Goal: Navigation & Orientation: Go to known website

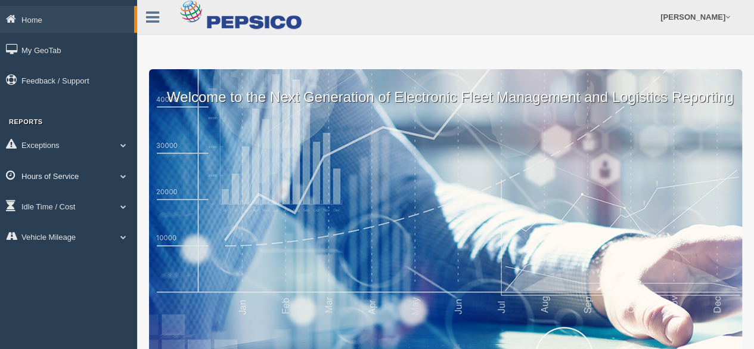
click at [57, 182] on link "Hours of Service" at bounding box center [68, 175] width 137 height 27
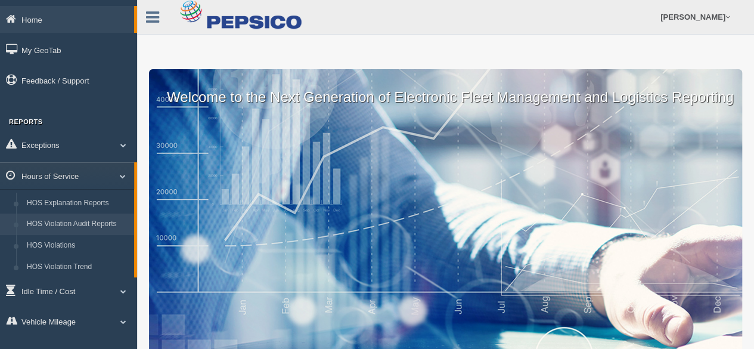
click at [88, 223] on link "HOS Violation Audit Reports" at bounding box center [77, 223] width 113 height 21
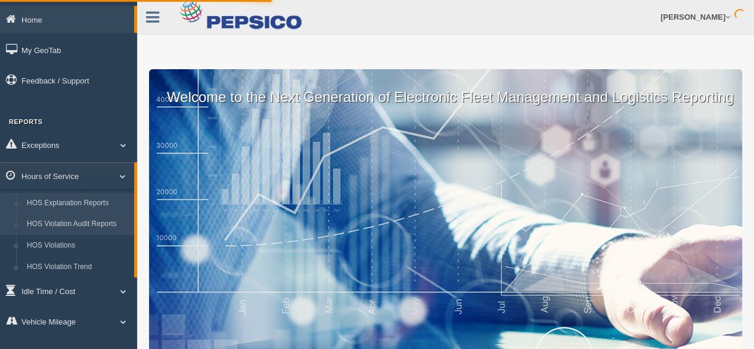
click at [98, 206] on link "HOS Explanation Reports" at bounding box center [77, 203] width 113 height 21
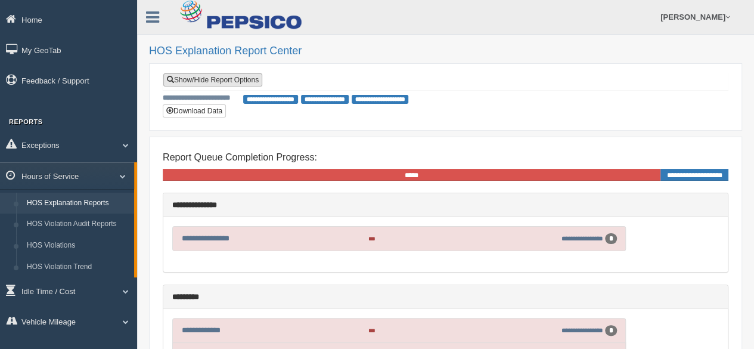
click at [243, 79] on link "Show/Hide Report Options" at bounding box center [212, 79] width 99 height 13
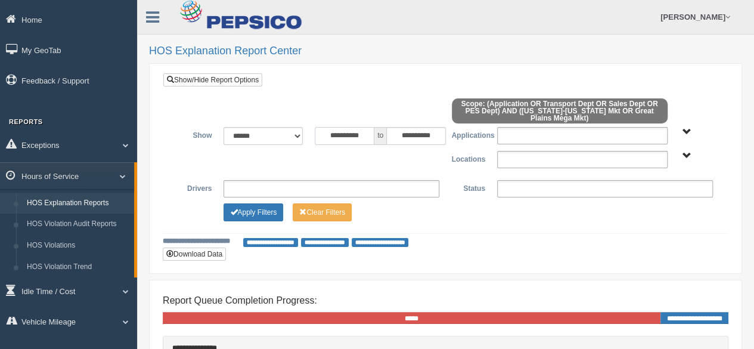
click at [335, 136] on input "**********" at bounding box center [345, 136] width 60 height 18
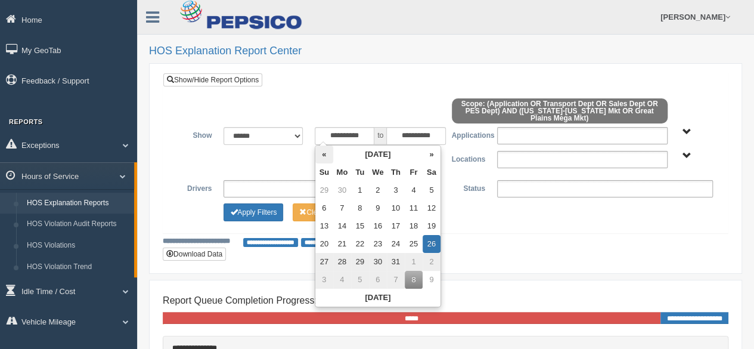
click at [324, 158] on th "«" at bounding box center [324, 154] width 18 height 18
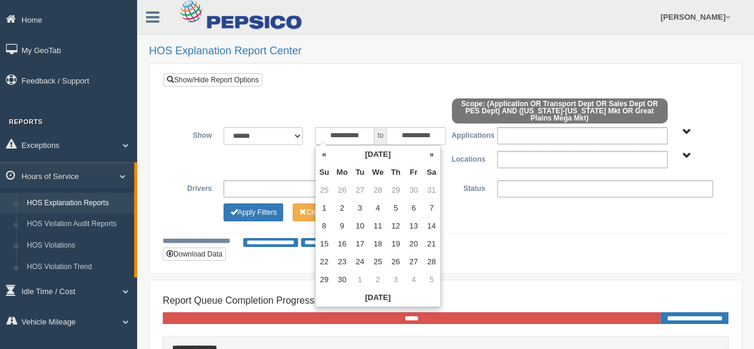
click at [324, 158] on th "«" at bounding box center [324, 154] width 18 height 18
click at [346, 228] on td "10" at bounding box center [342, 226] width 18 height 18
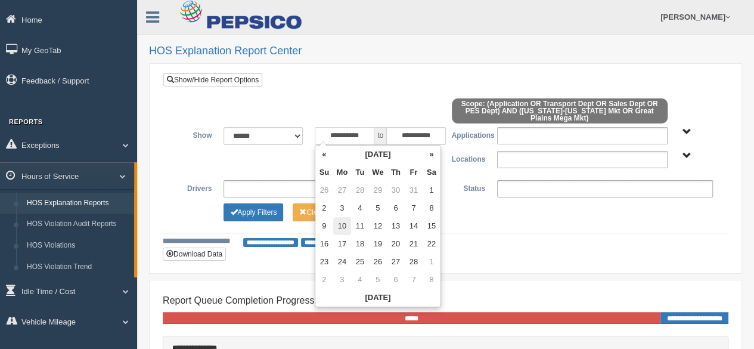
type input "**********"
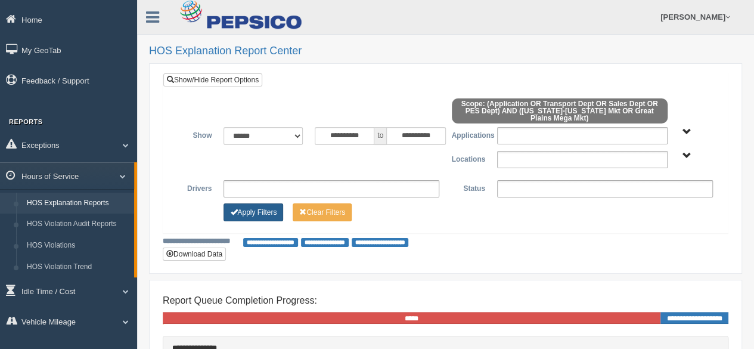
click at [266, 207] on button "Apply Filters" at bounding box center [254, 212] width 60 height 18
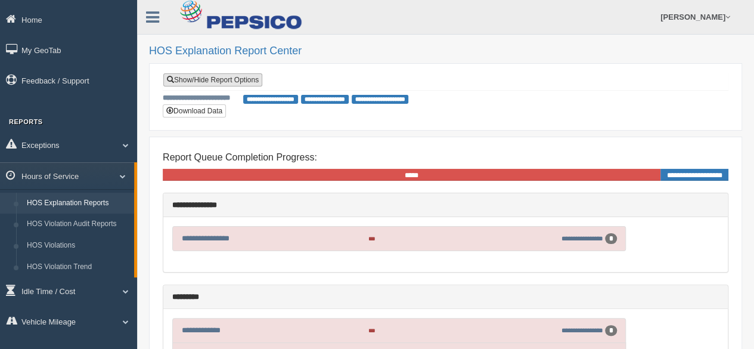
click at [215, 79] on link "Show/Hide Report Options" at bounding box center [212, 79] width 99 height 13
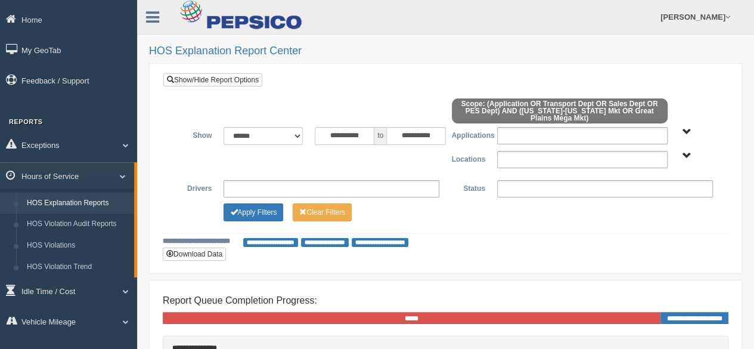
click at [692, 132] on div "Application PES Dept Sales Dept Transport Dept" at bounding box center [696, 131] width 33 height 9
click at [689, 132] on span "Application PES Dept Sales Dept Transport Dept" at bounding box center [687, 132] width 9 height 9
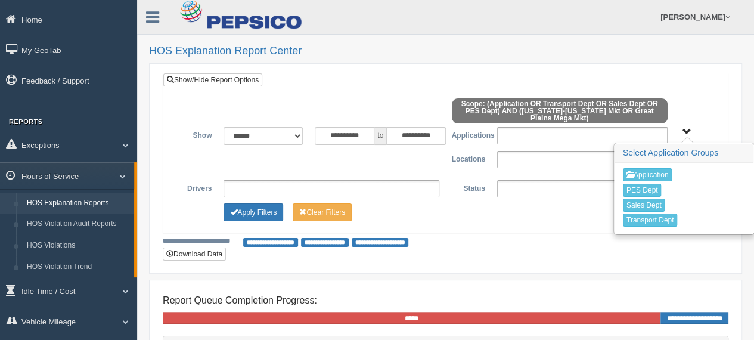
click at [689, 132] on span "Application PES Dept Sales Dept Transport Dept" at bounding box center [687, 132] width 9 height 9
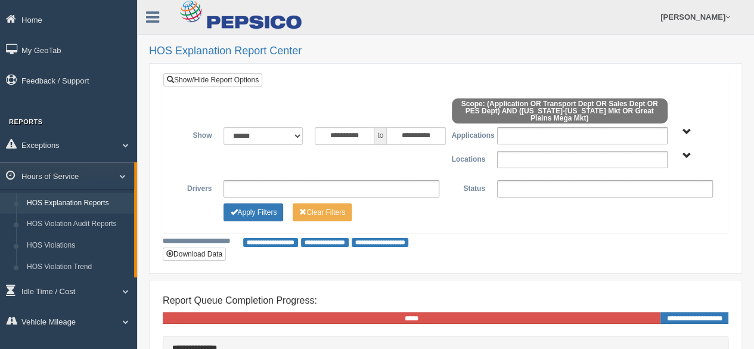
click at [689, 154] on span "Great Plains Mega Mkt [US_STATE]-[US_STATE] Mkt" at bounding box center [687, 155] width 9 height 9
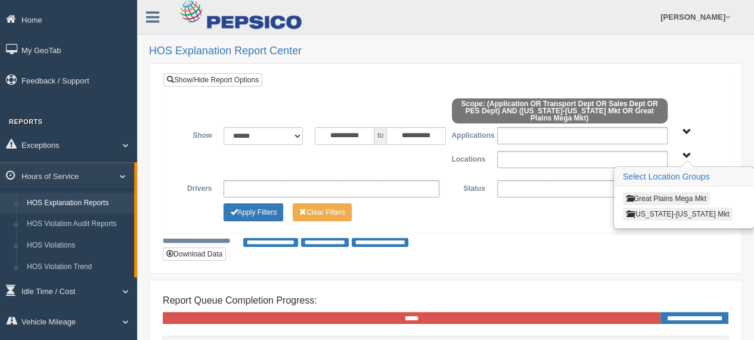
click at [689, 154] on span "Great Plains Mega Mkt [US_STATE]-[US_STATE] Mkt" at bounding box center [687, 155] width 9 height 9
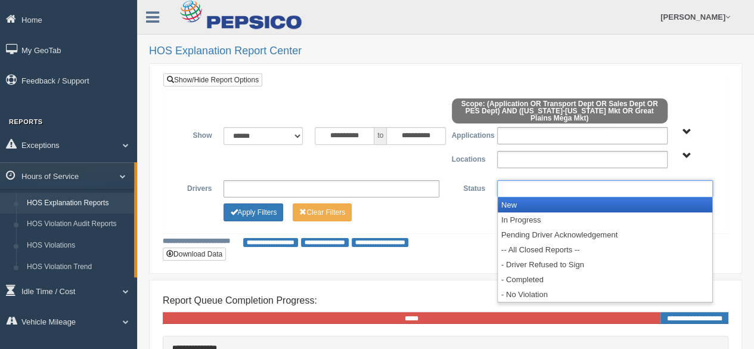
click at [587, 188] on ul at bounding box center [605, 188] width 216 height 17
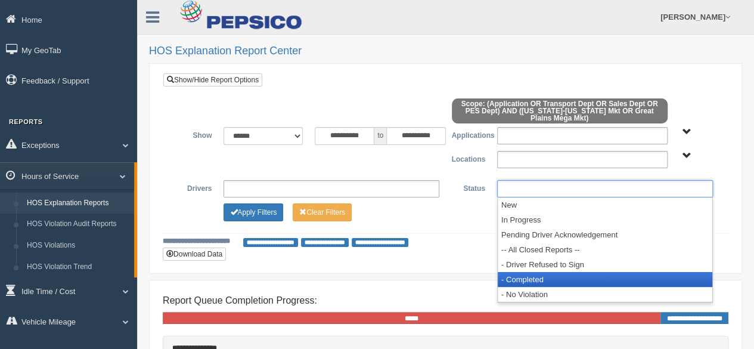
click at [531, 280] on li "- Completed" at bounding box center [605, 279] width 215 height 15
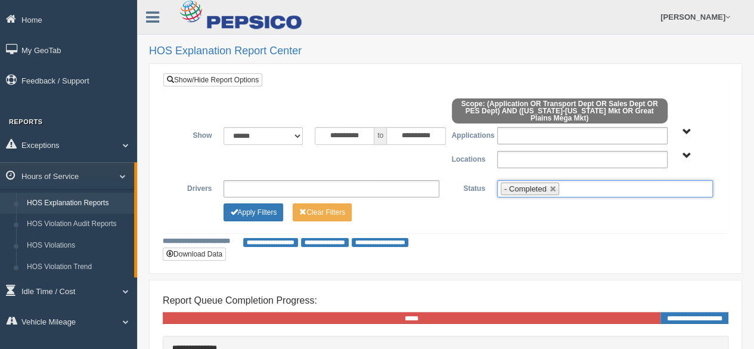
click at [259, 187] on ul at bounding box center [332, 188] width 216 height 17
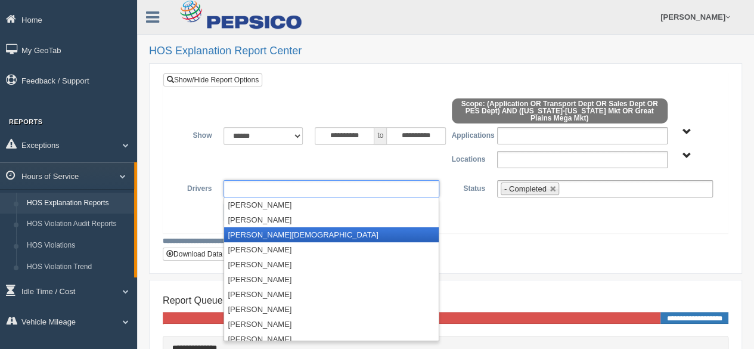
scroll to position [7571, 0]
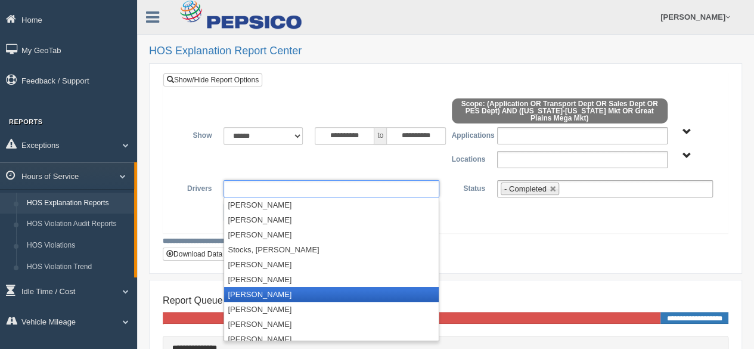
click at [255, 292] on li "[PERSON_NAME]" at bounding box center [331, 294] width 215 height 15
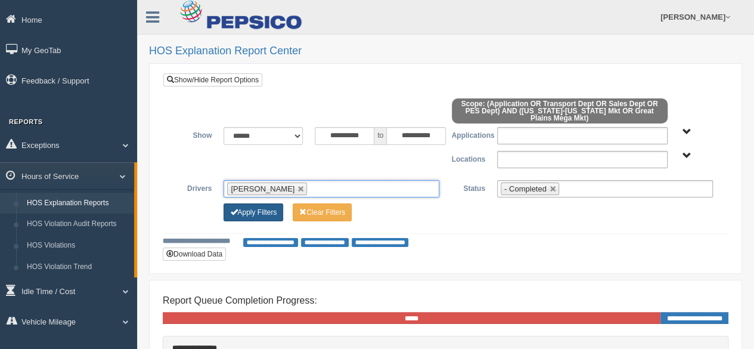
click at [262, 216] on button "Apply Filters" at bounding box center [254, 212] width 60 height 18
